Goal: Transaction & Acquisition: Purchase product/service

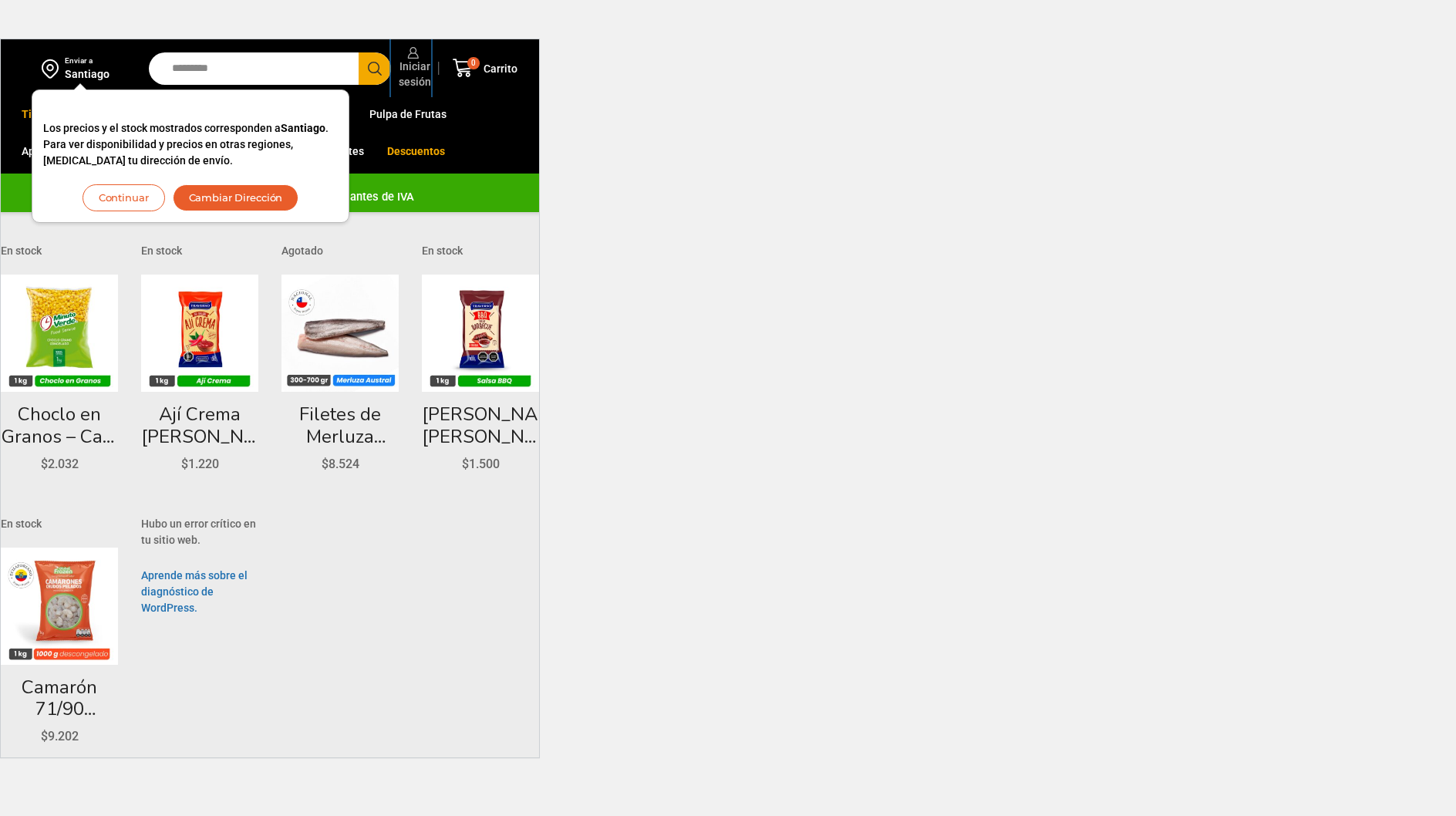
click at [411, 63] on span "Iniciar sesión" at bounding box center [413, 74] width 36 height 31
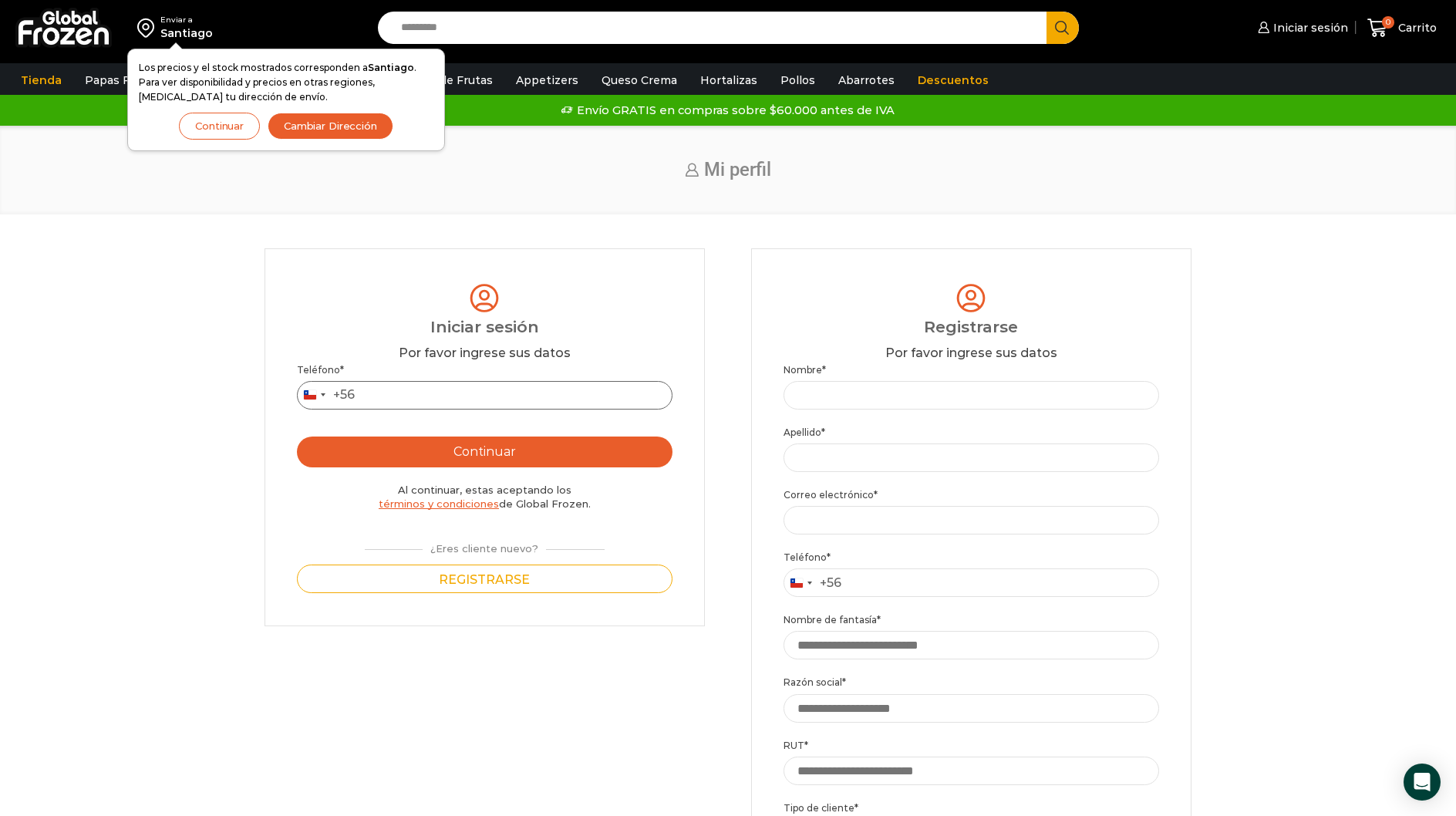
click at [437, 394] on input "Teléfono *" at bounding box center [485, 396] width 375 height 29
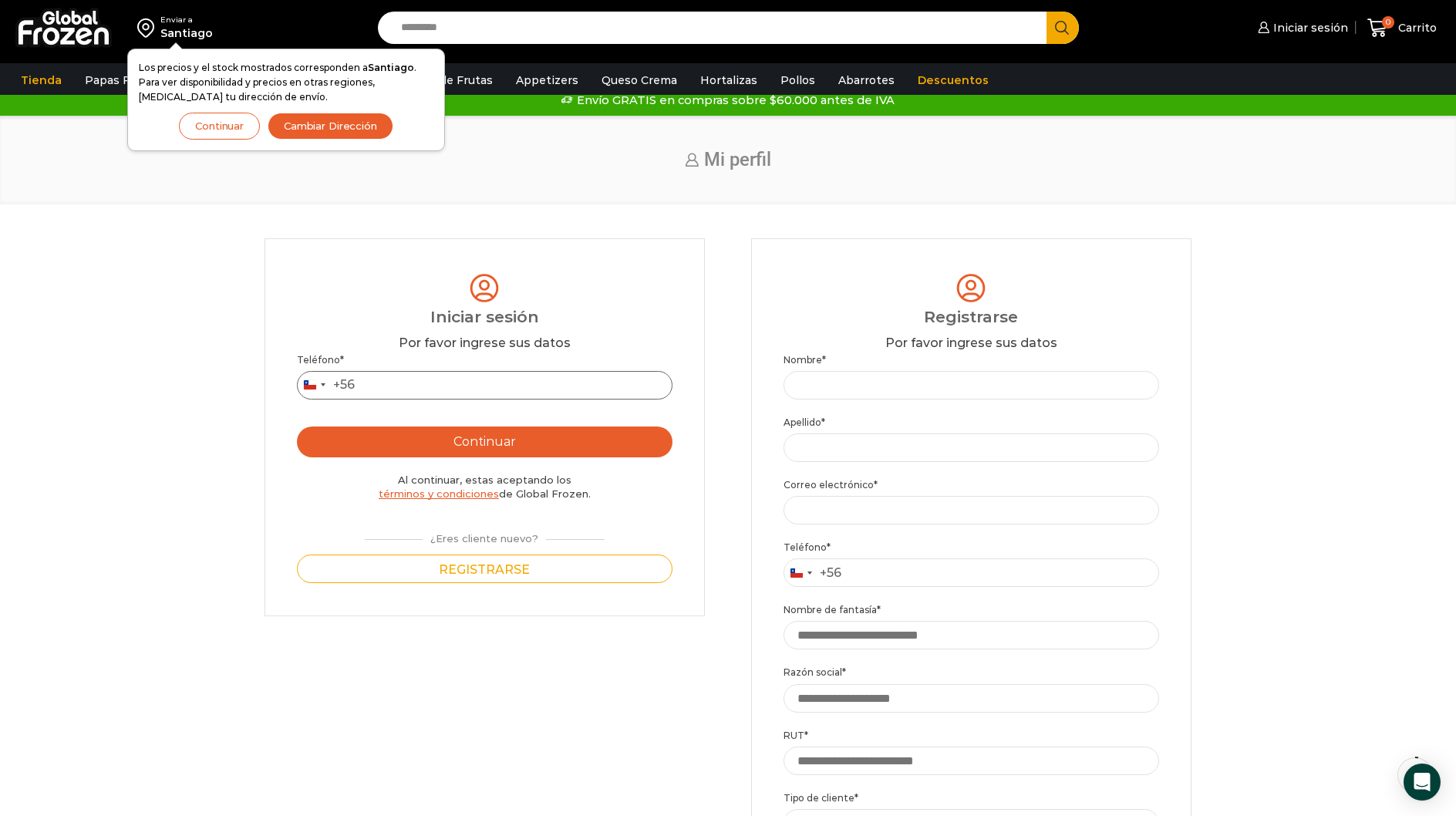
scroll to position [20, 0]
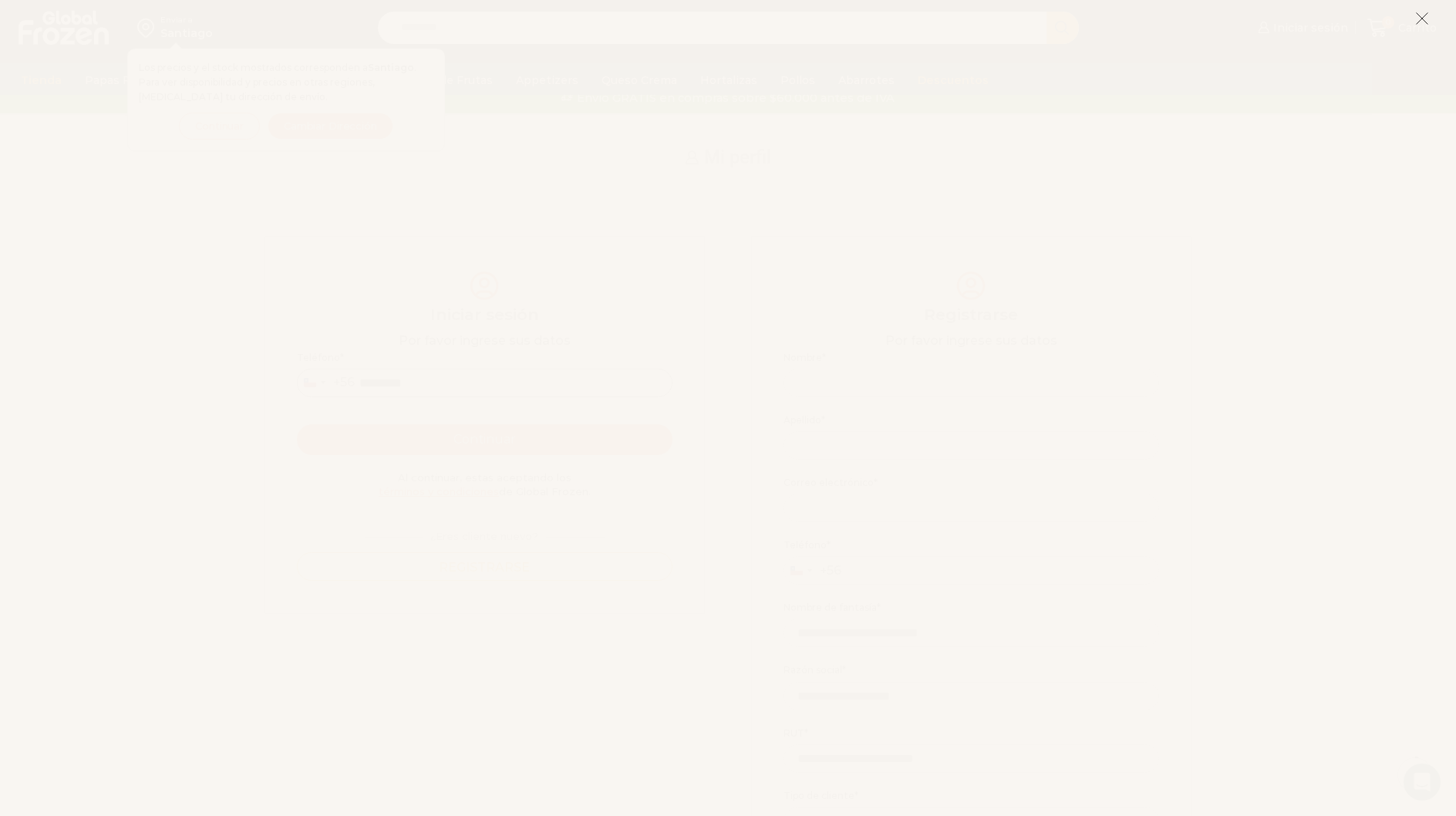
type input "*********"
click at [1419, 19] on icon at bounding box center [1422, 18] width 13 height 13
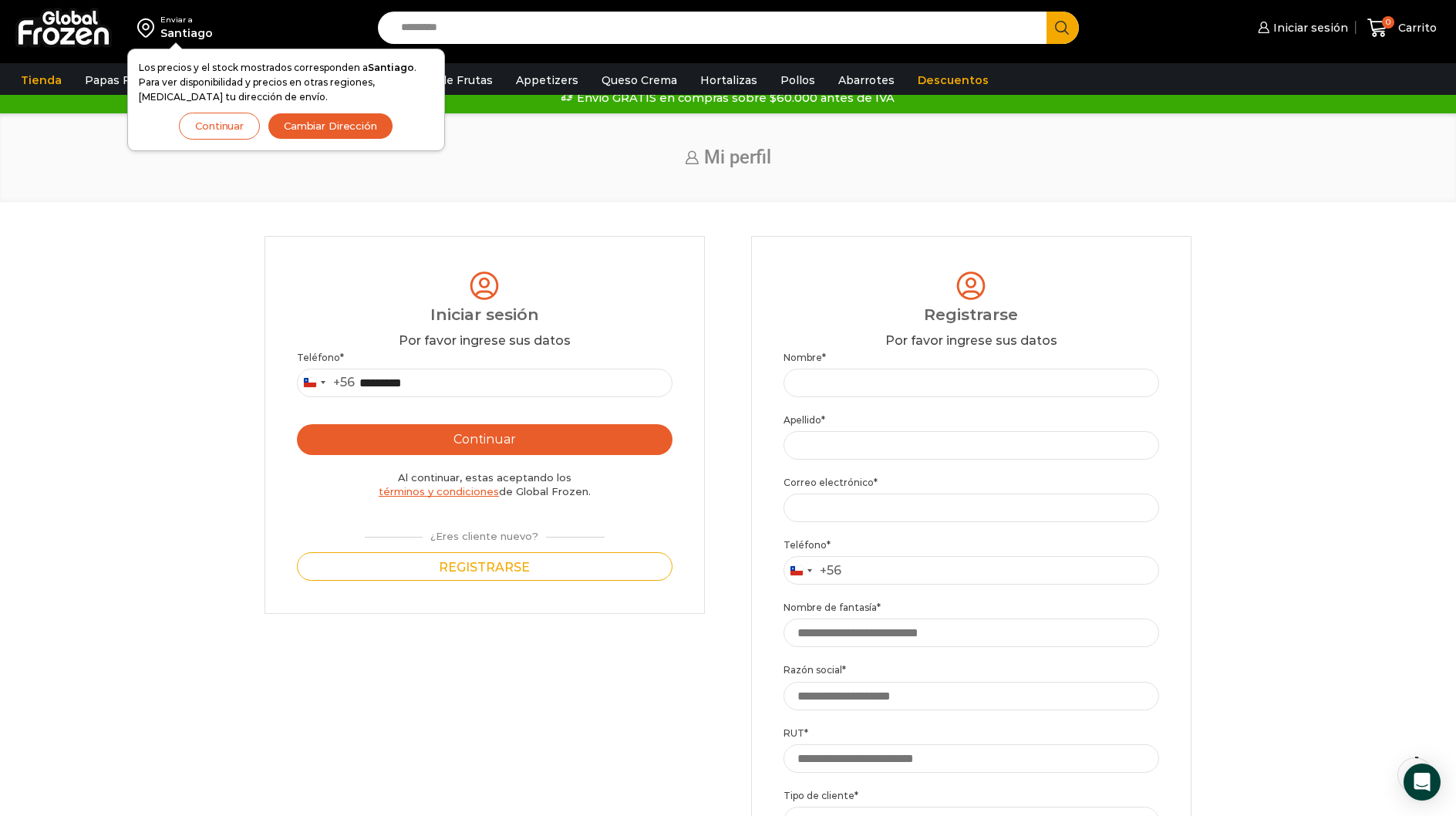
click at [465, 437] on button "Continuar" at bounding box center [485, 440] width 375 height 31
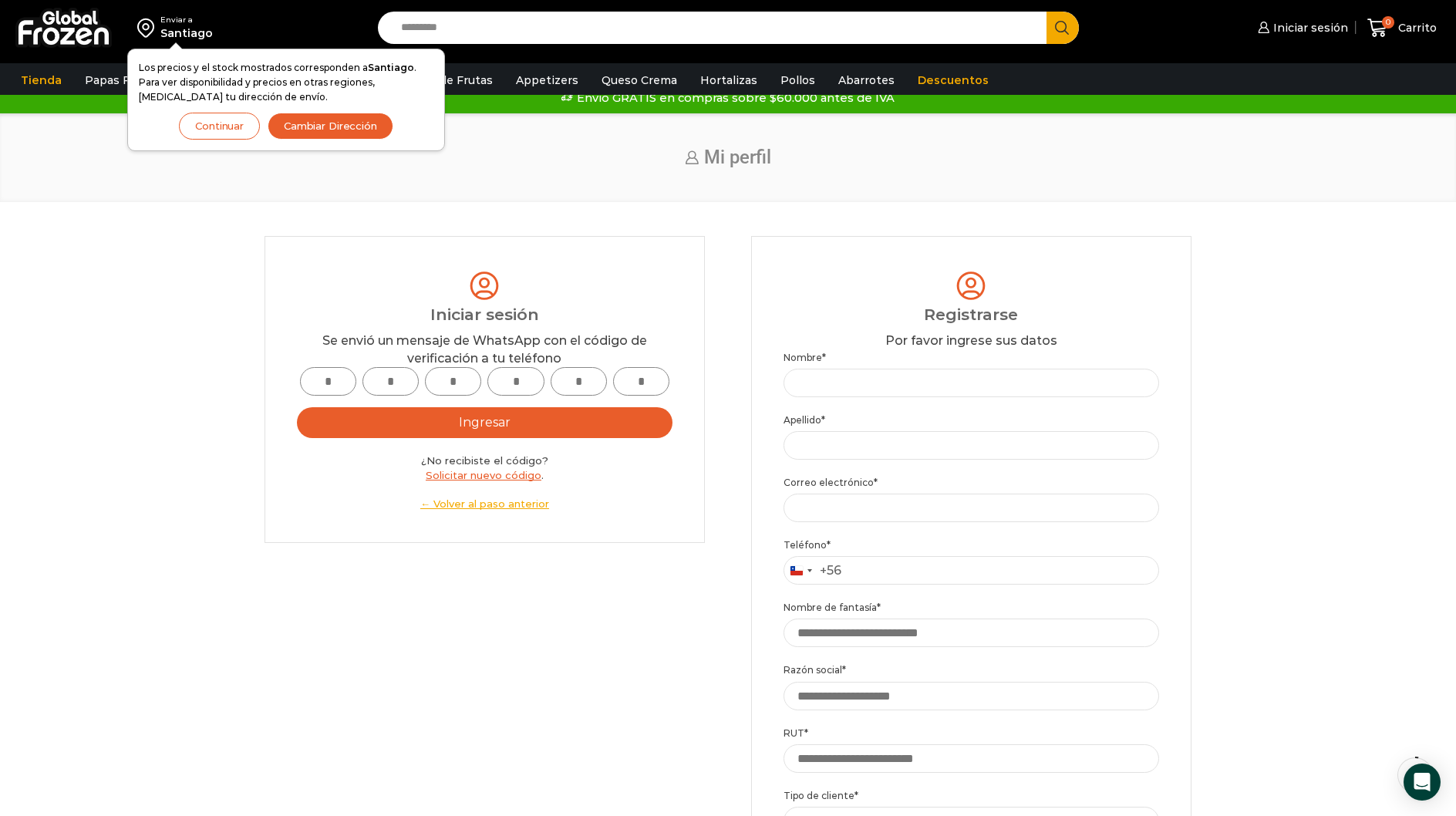
click at [333, 386] on input "text" at bounding box center [328, 381] width 57 height 29
type input "*"
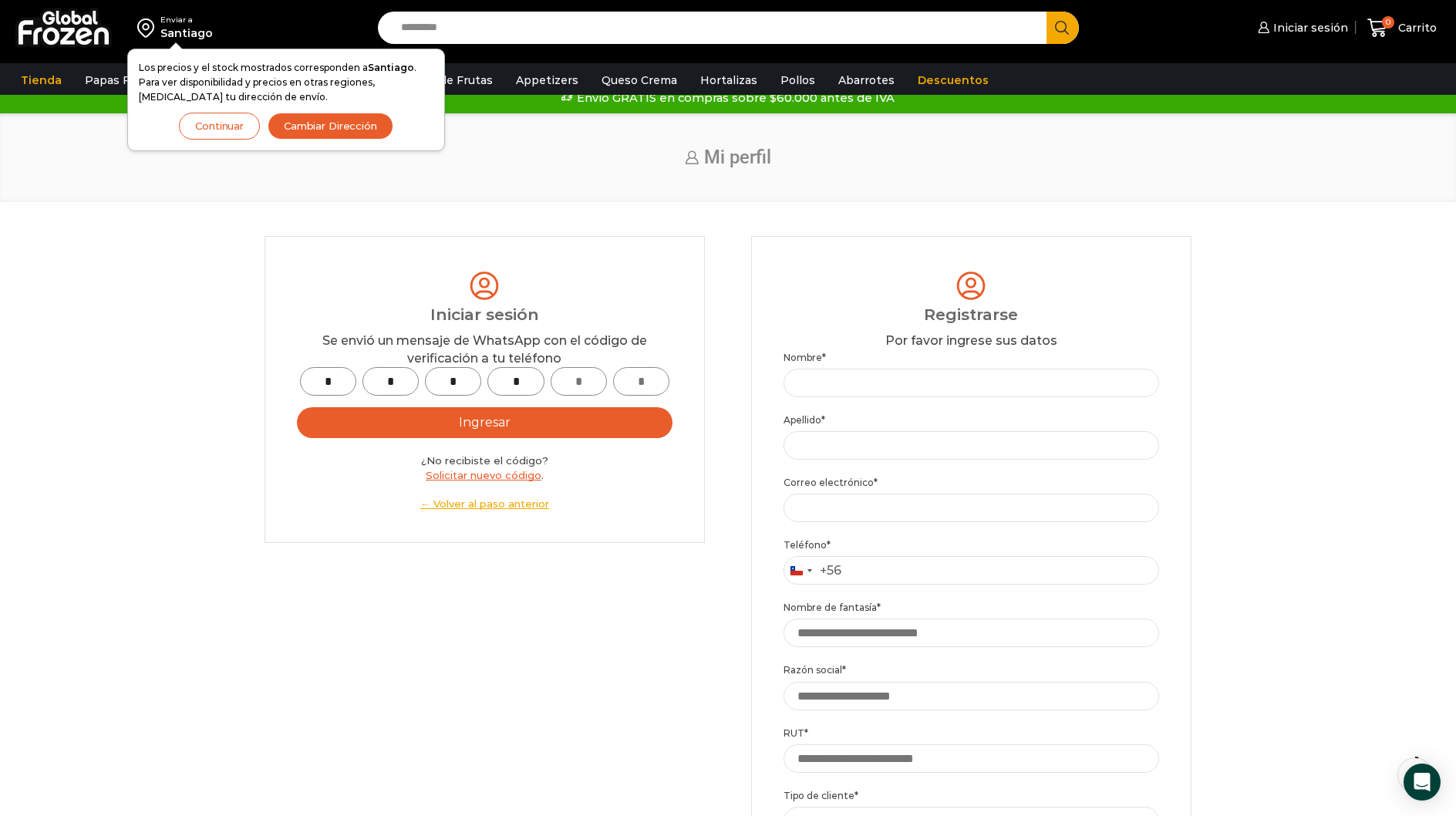
type input "*"
click at [472, 428] on button "Ingresar" at bounding box center [485, 422] width 375 height 31
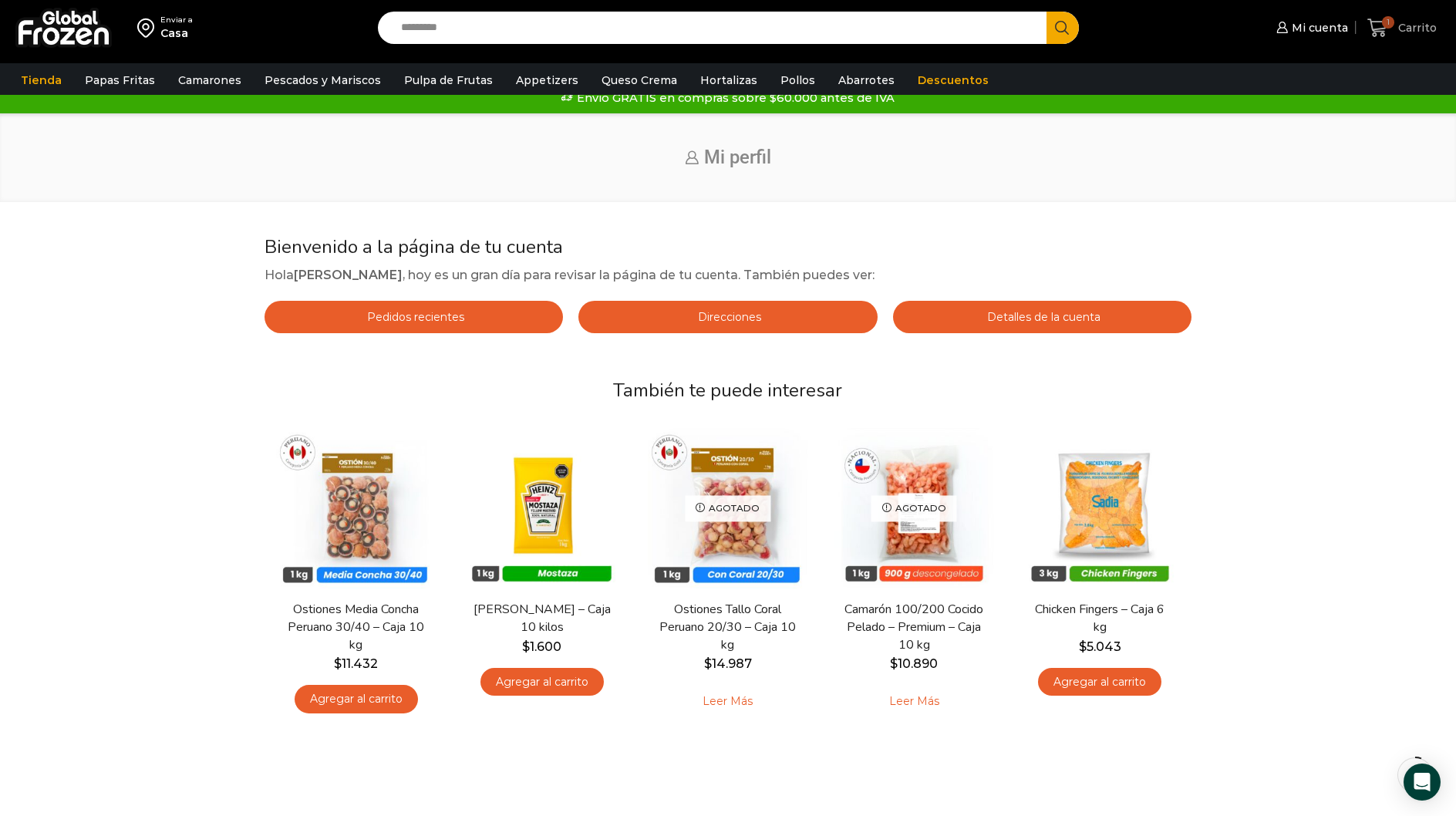
click at [1381, 33] on icon at bounding box center [1377, 29] width 21 height 21
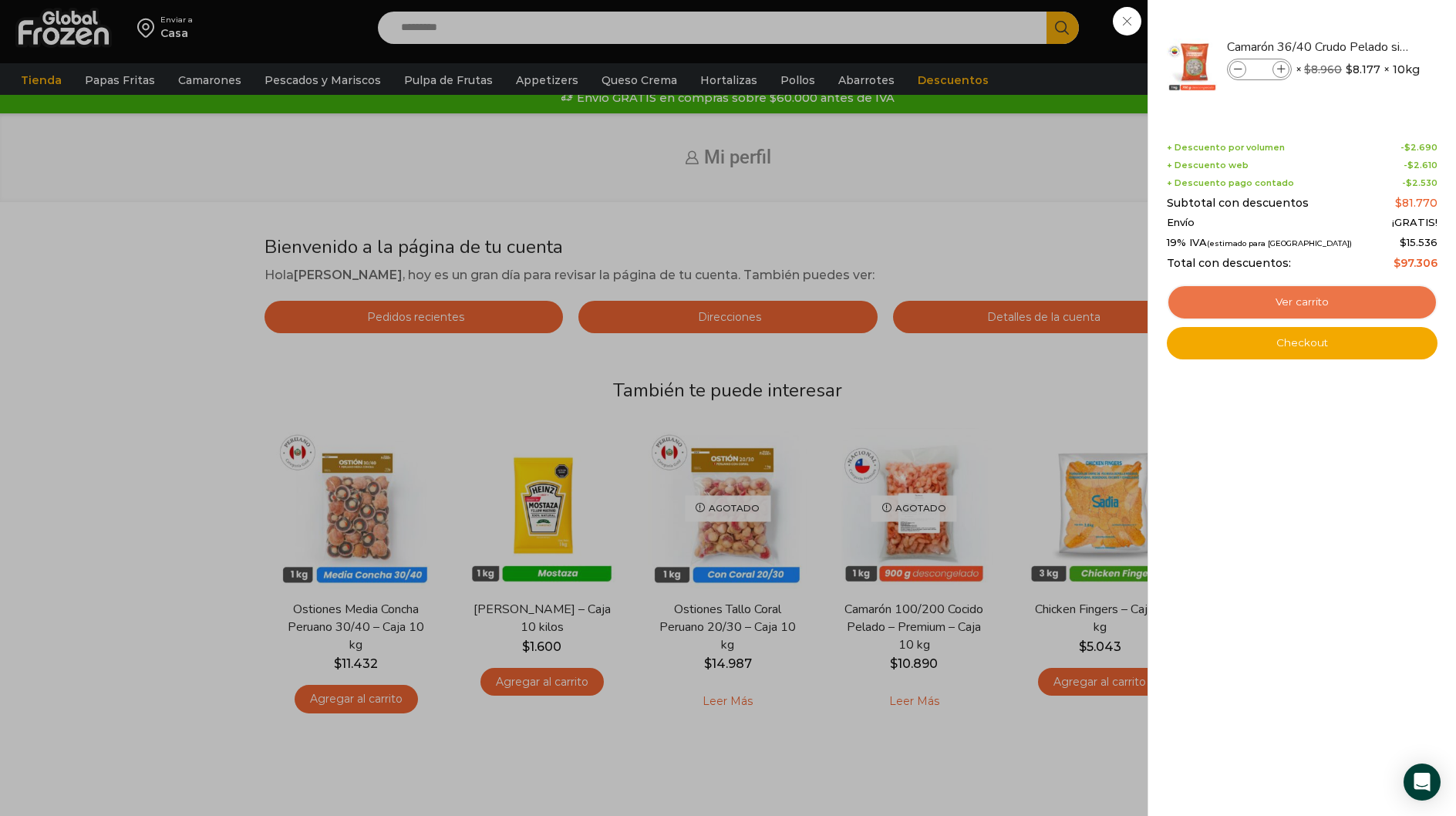
click at [1298, 297] on link "Ver carrito" at bounding box center [1302, 302] width 271 height 35
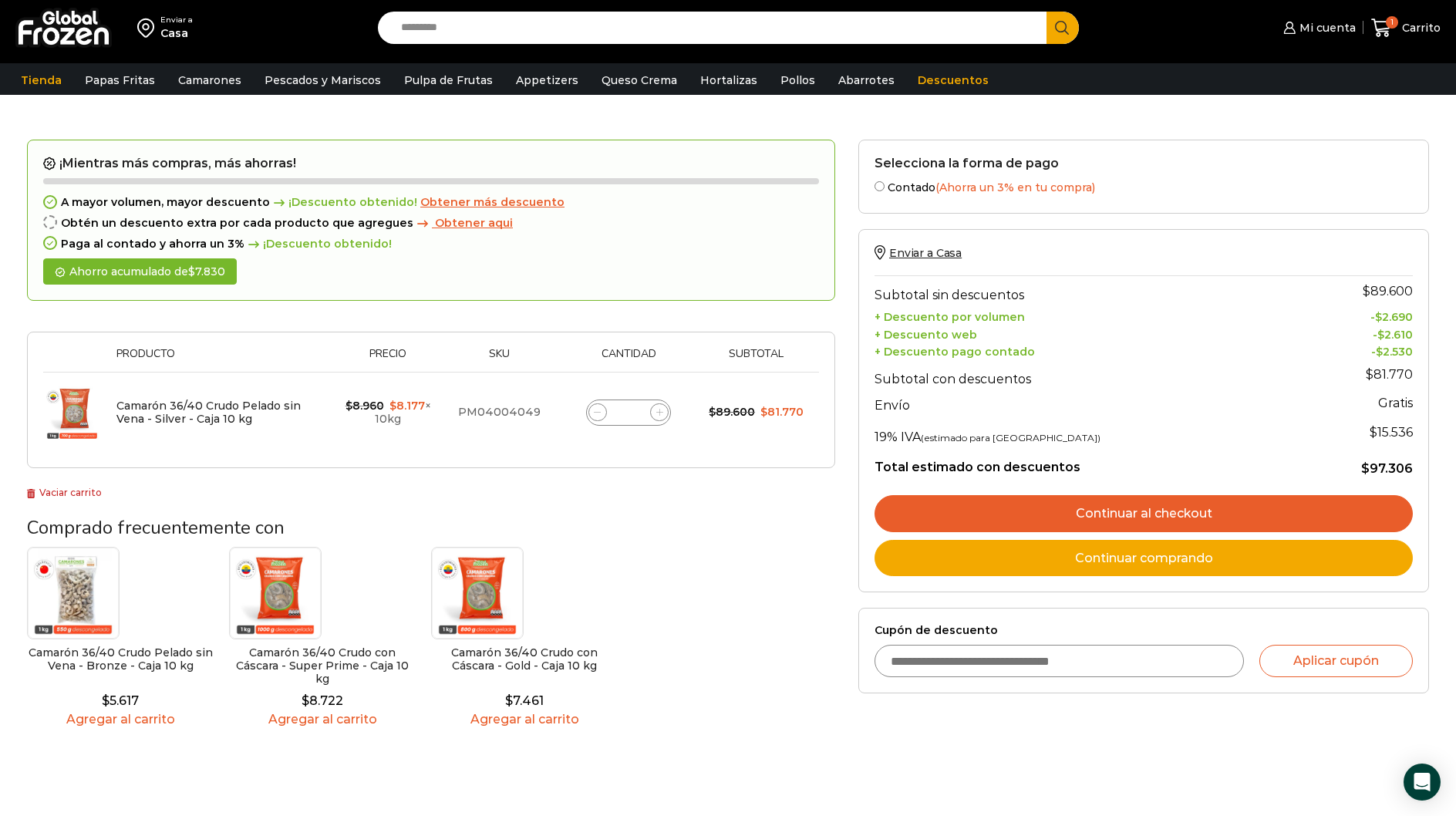
scroll to position [137, 0]
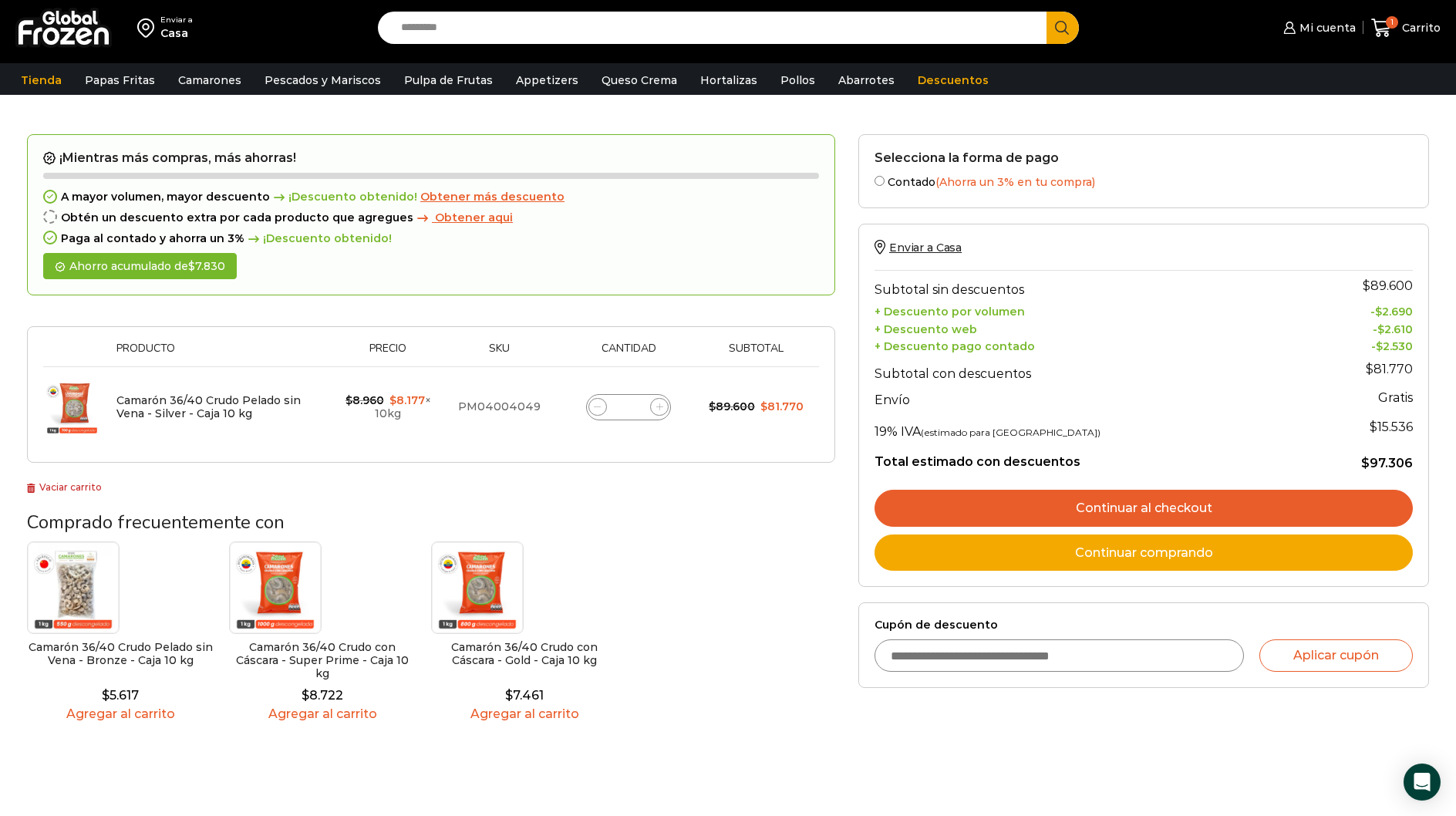
click at [1126, 512] on link "Continuar al checkout" at bounding box center [1144, 508] width 538 height 37
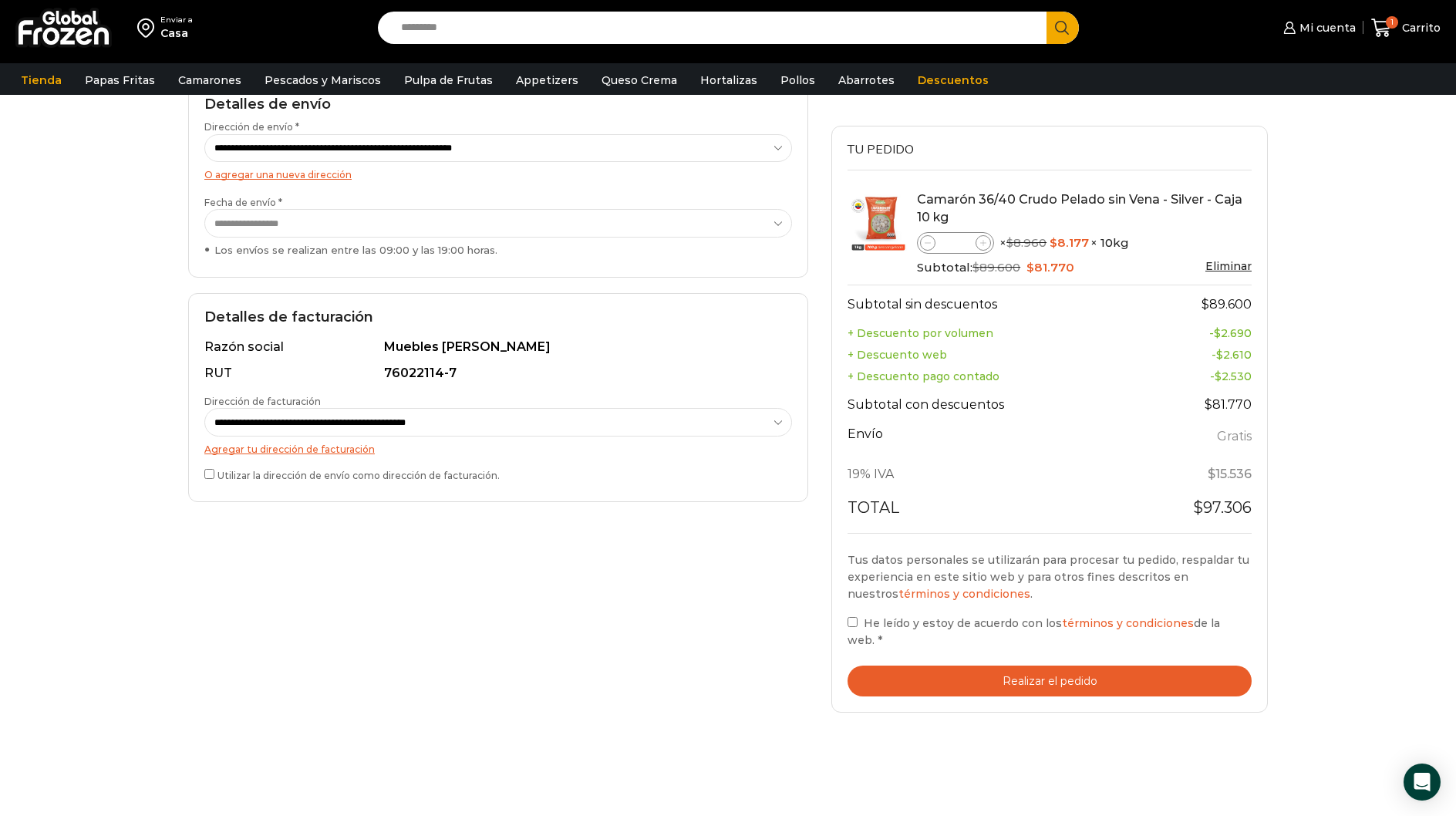
scroll to position [251, 0]
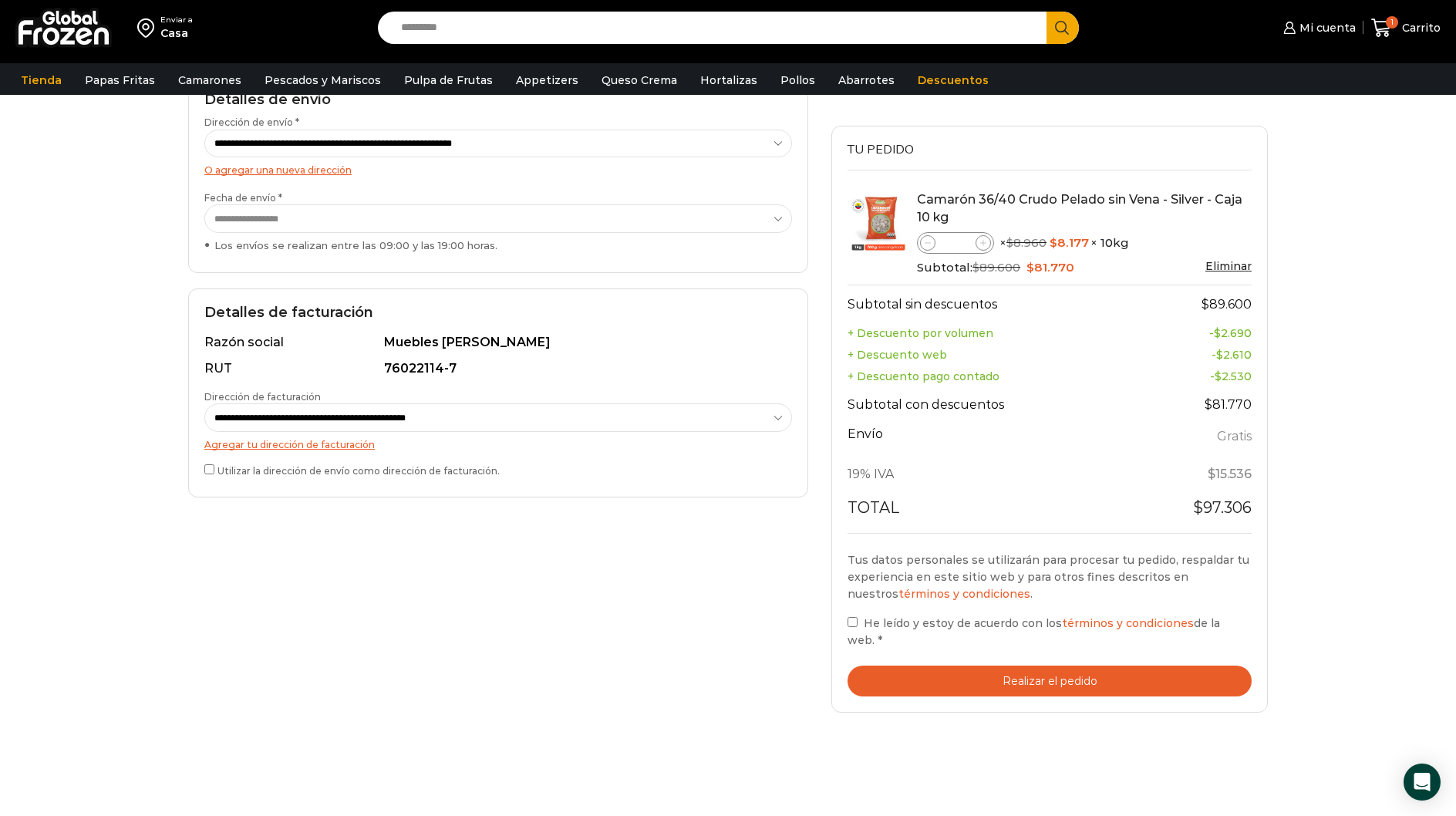
click at [1040, 666] on button "Realizar el pedido" at bounding box center [1050, 681] width 404 height 32
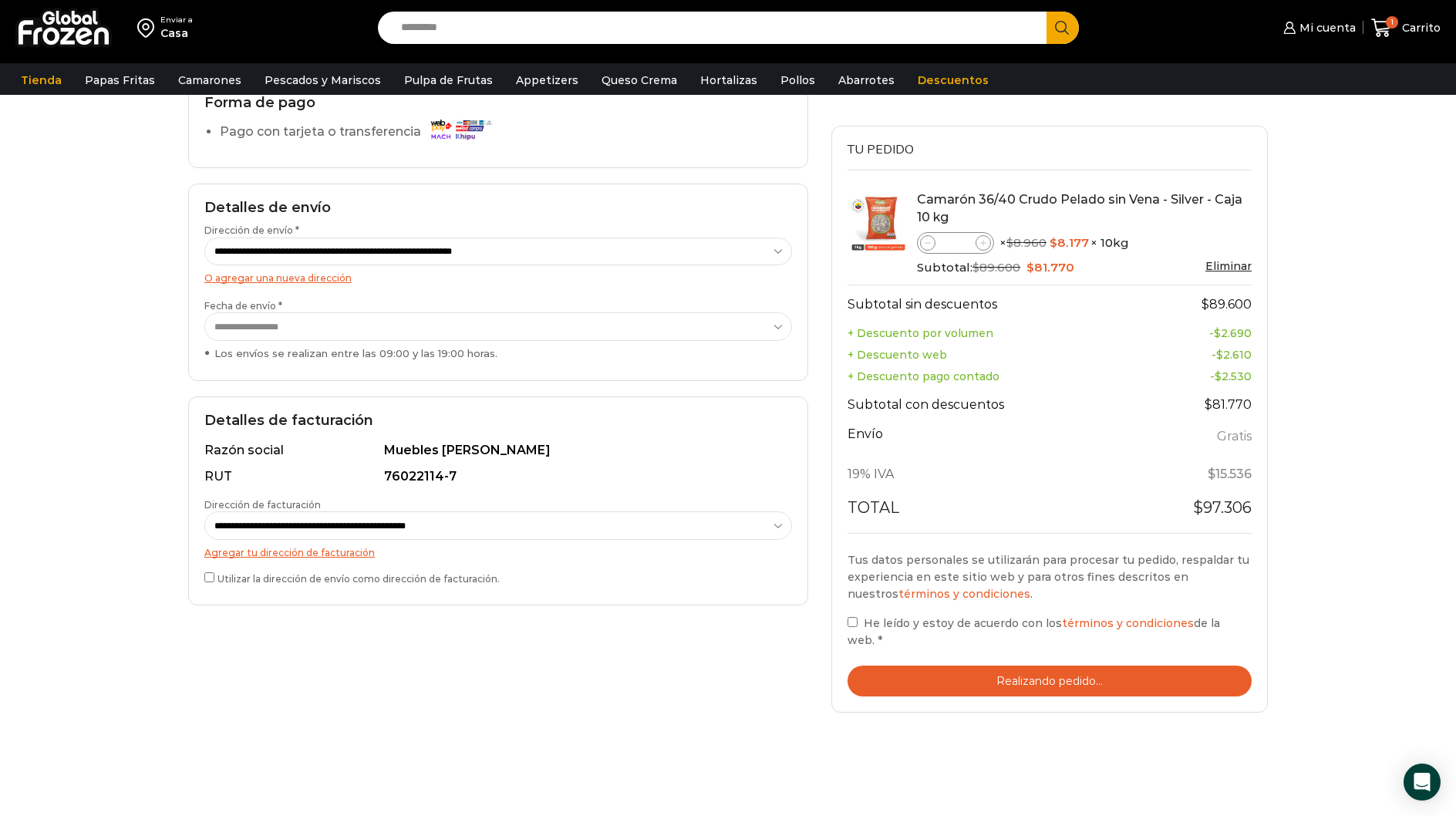
scroll to position [222, 0]
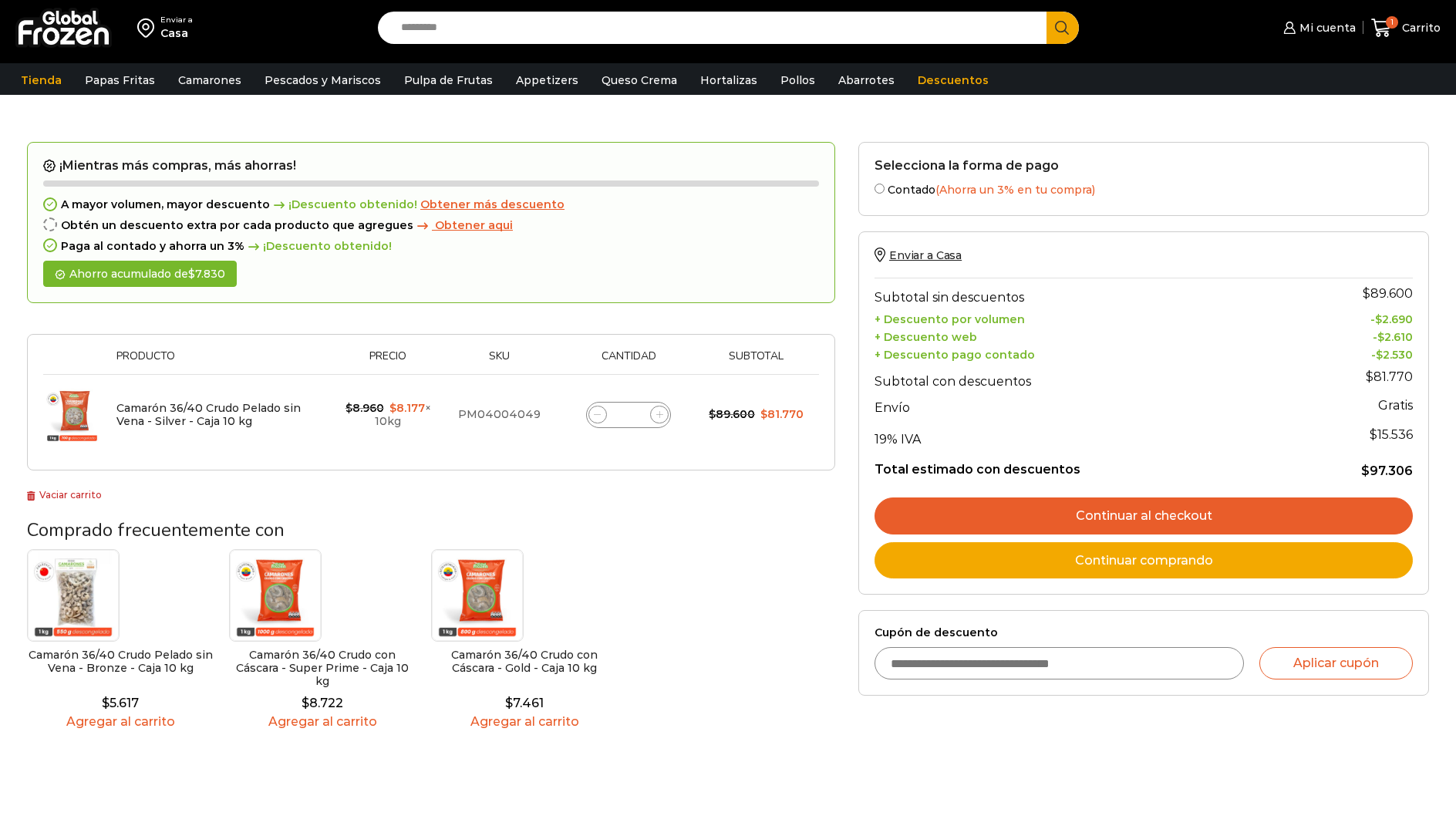
scroll to position [137, 0]
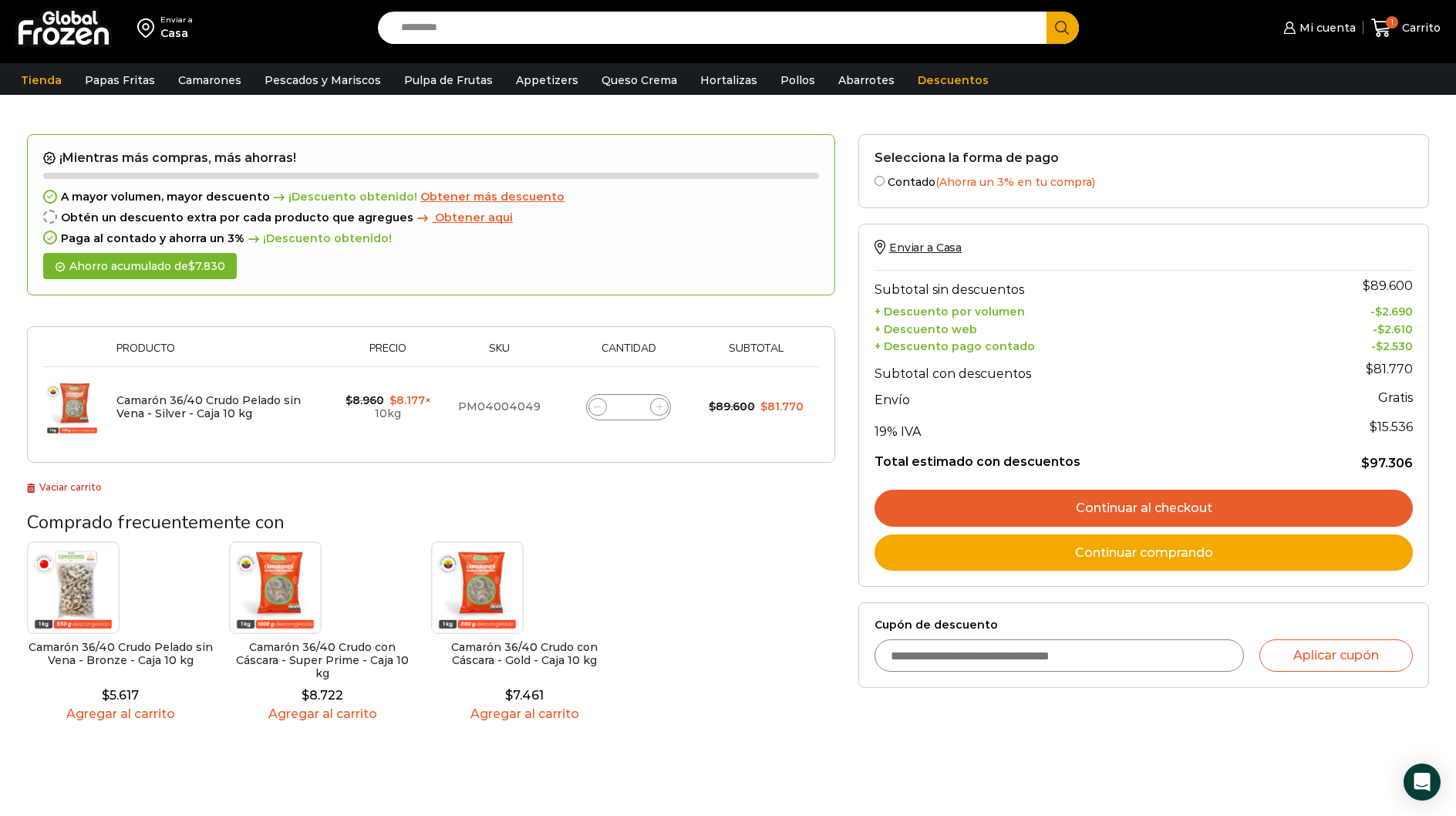
click at [1121, 518] on link "Continuar al checkout" at bounding box center [1144, 508] width 538 height 37
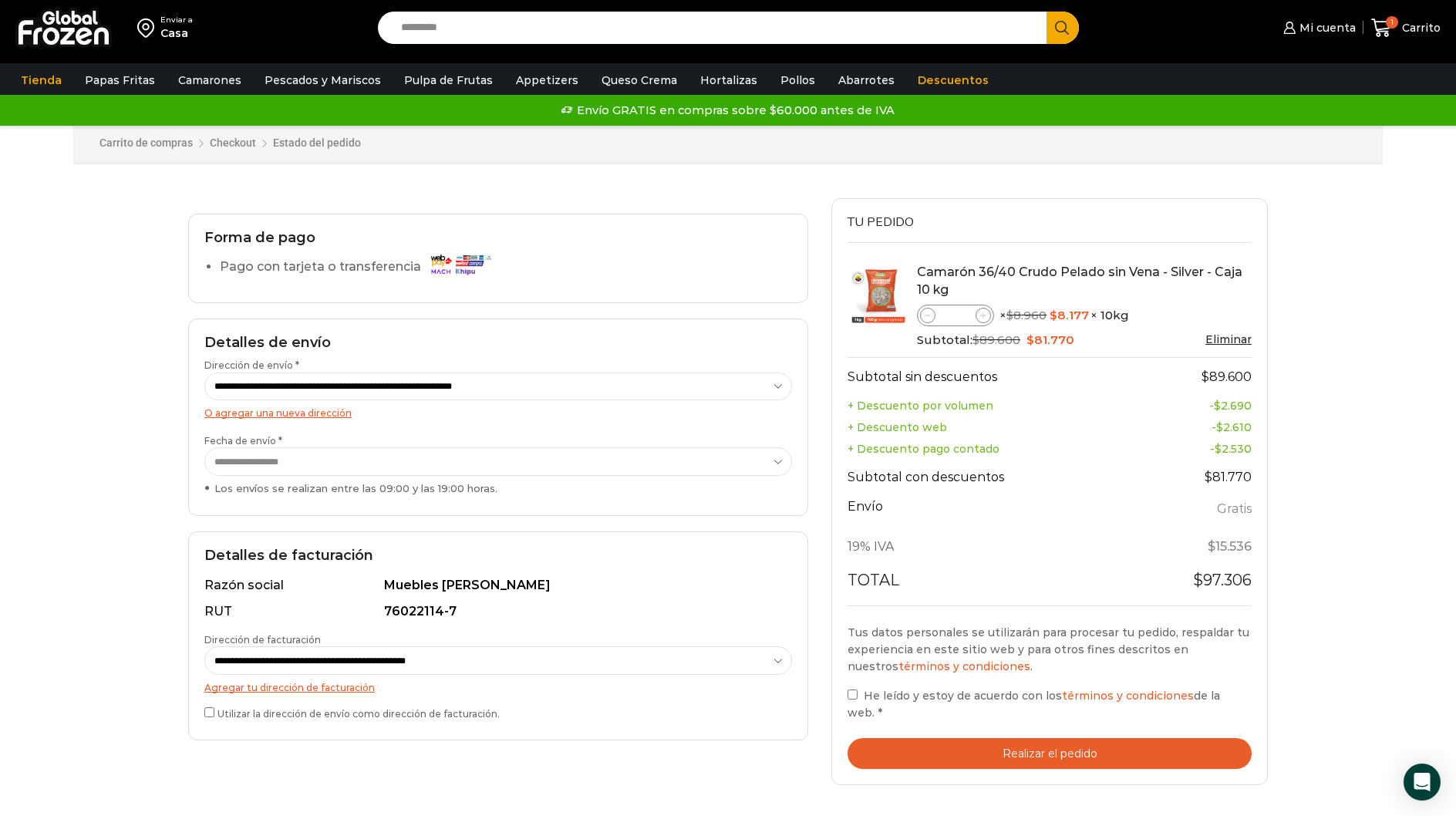
click at [1012, 737] on button "Realizar el pedido" at bounding box center [1050, 753] width 404 height 32
